Goal: Navigation & Orientation: Find specific page/section

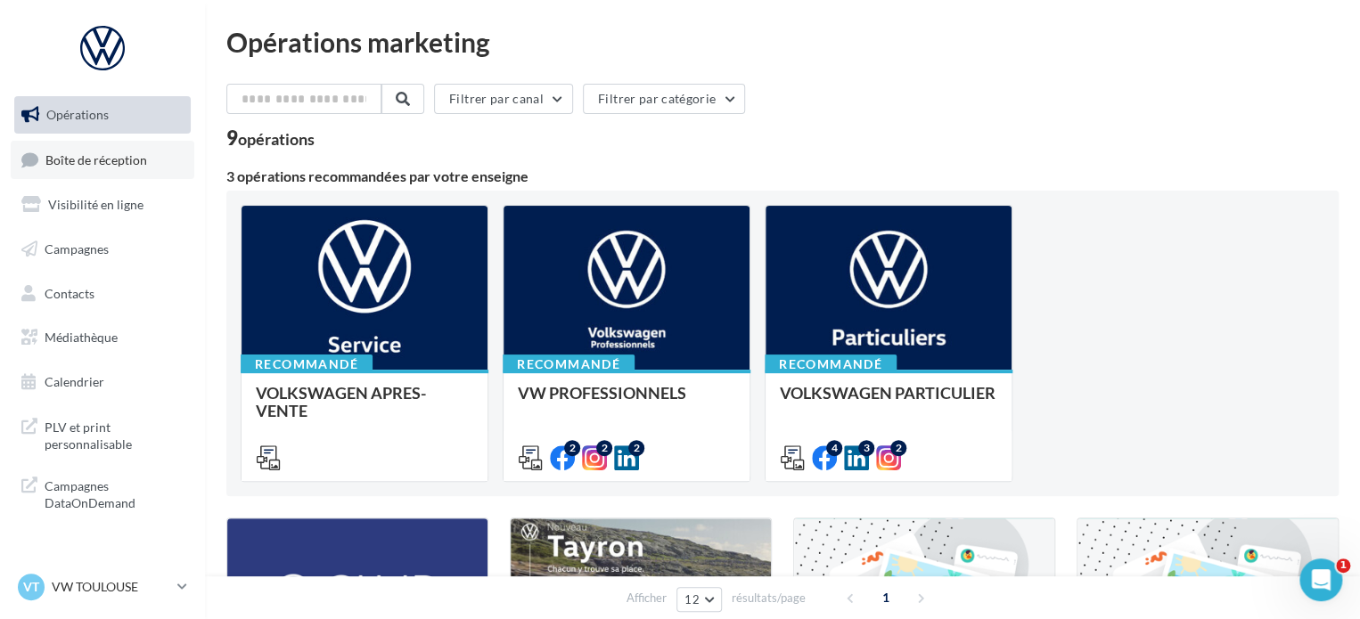
click at [93, 143] on link "Boîte de réception" at bounding box center [103, 160] width 184 height 38
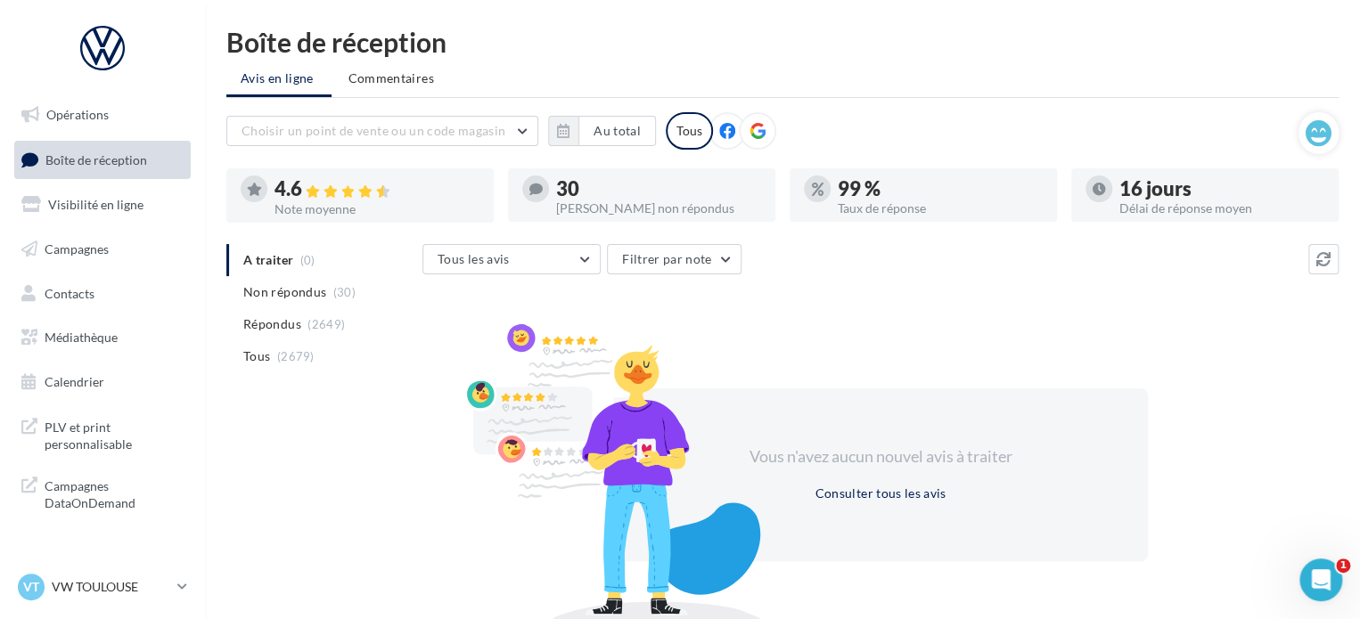
click at [50, 192] on link "Visibilité en ligne" at bounding box center [103, 204] width 184 height 37
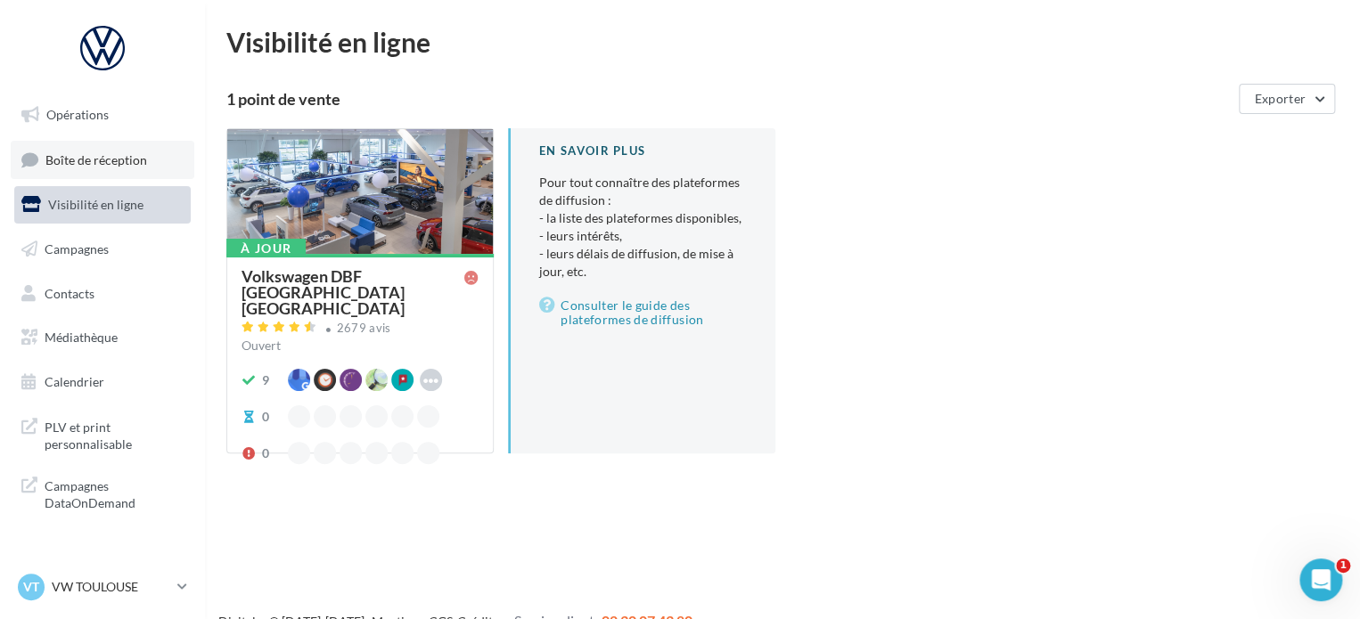
click at [109, 153] on span "Boîte de réception" at bounding box center [96, 158] width 102 height 15
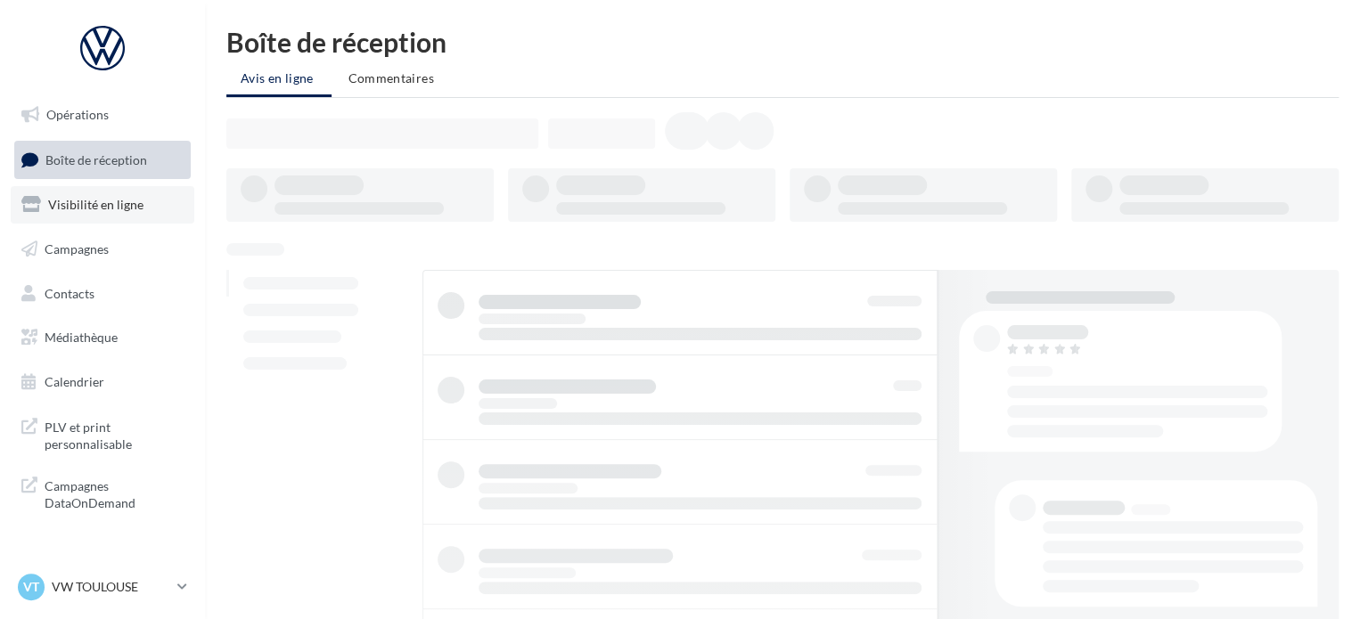
click at [91, 206] on span "Visibilité en ligne" at bounding box center [95, 204] width 95 height 15
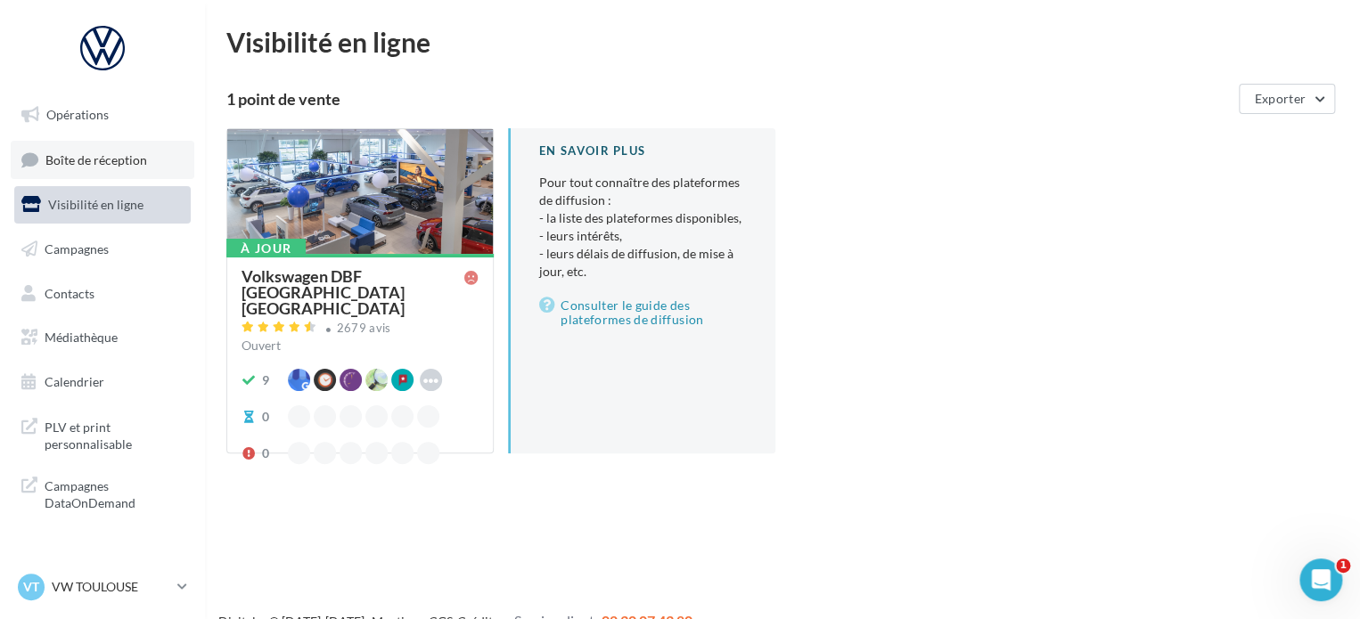
click at [87, 161] on span "Boîte de réception" at bounding box center [96, 158] width 102 height 15
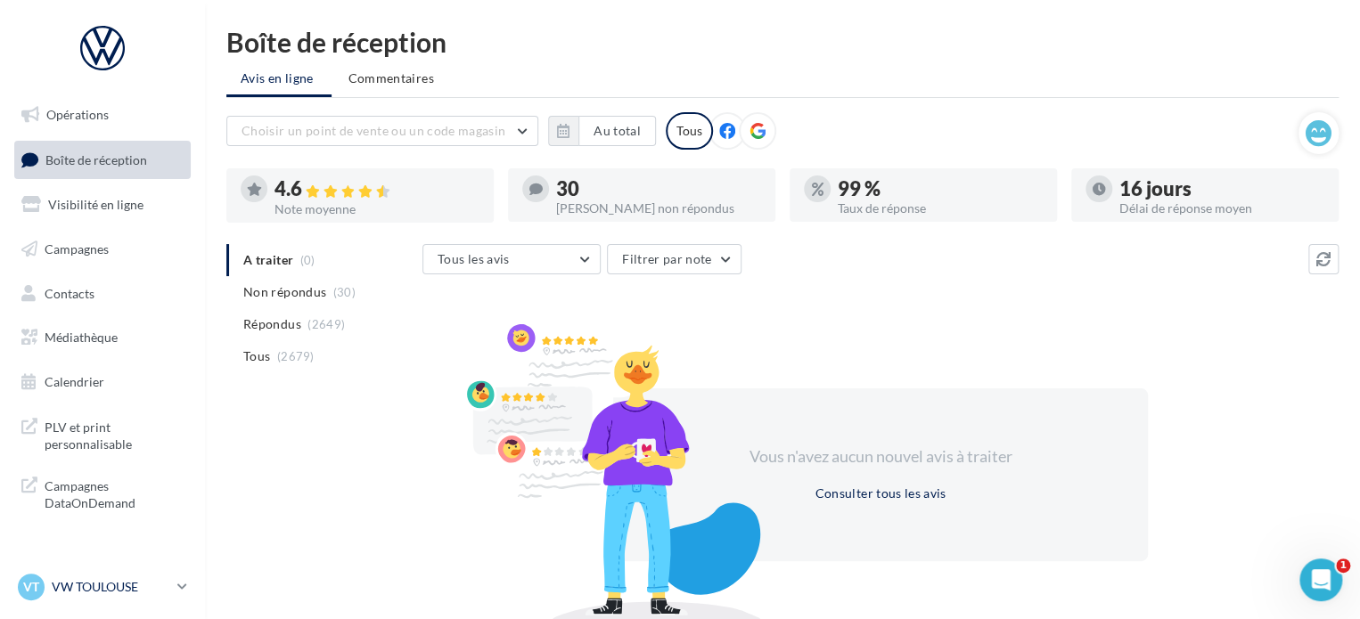
click at [134, 585] on p "VW TOULOUSE" at bounding box center [111, 587] width 119 height 18
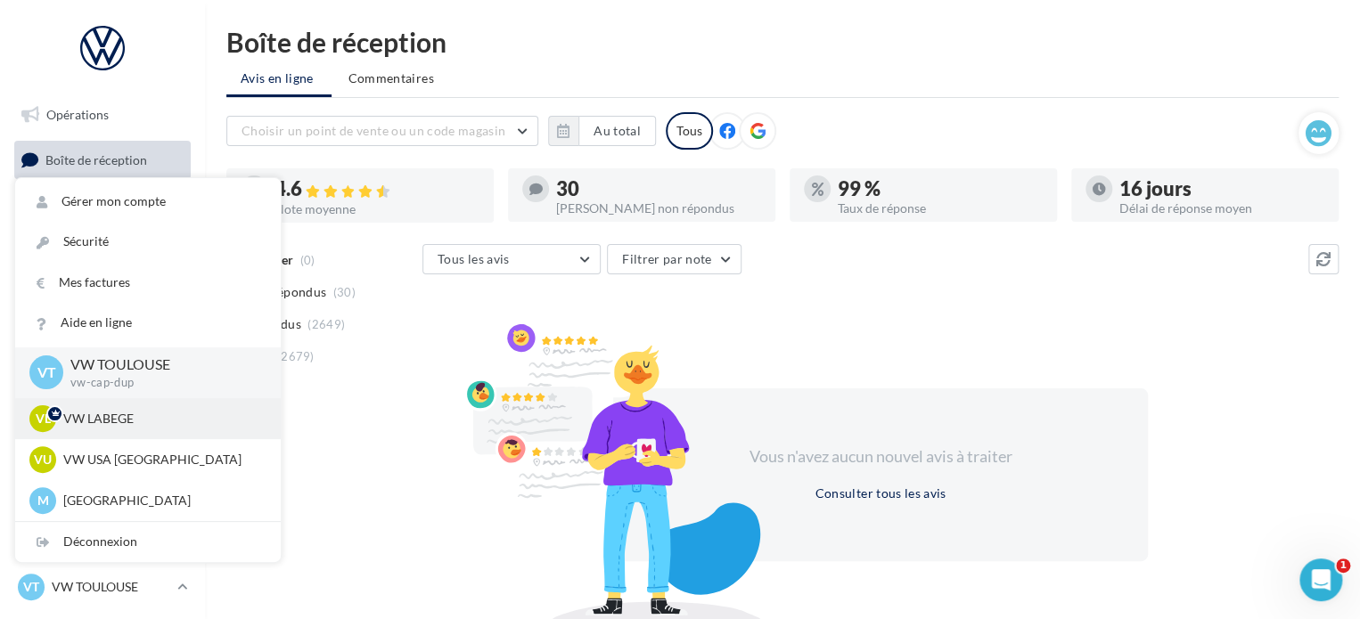
click at [149, 424] on p "VW LABEGE" at bounding box center [161, 419] width 196 height 18
